Goal: Transaction & Acquisition: Purchase product/service

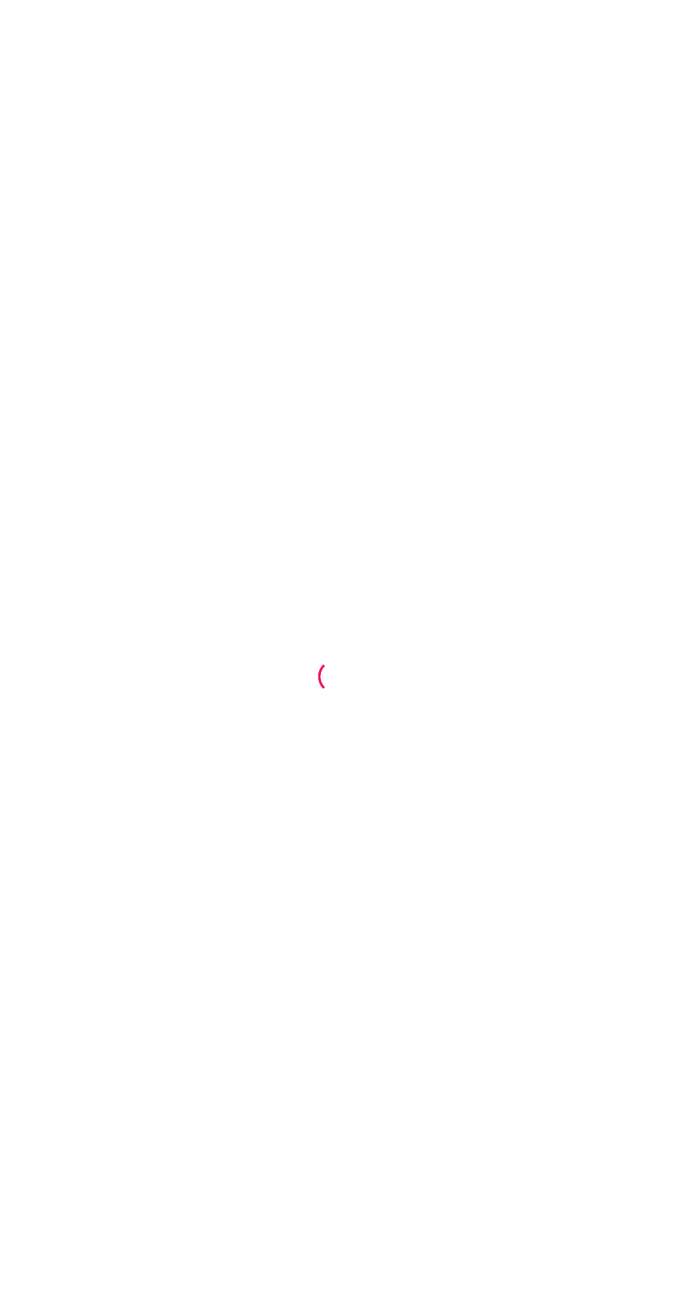
click at [364, 1192] on div at bounding box center [340, 657] width 681 height 1315
